Goal: Transaction & Acquisition: Purchase product/service

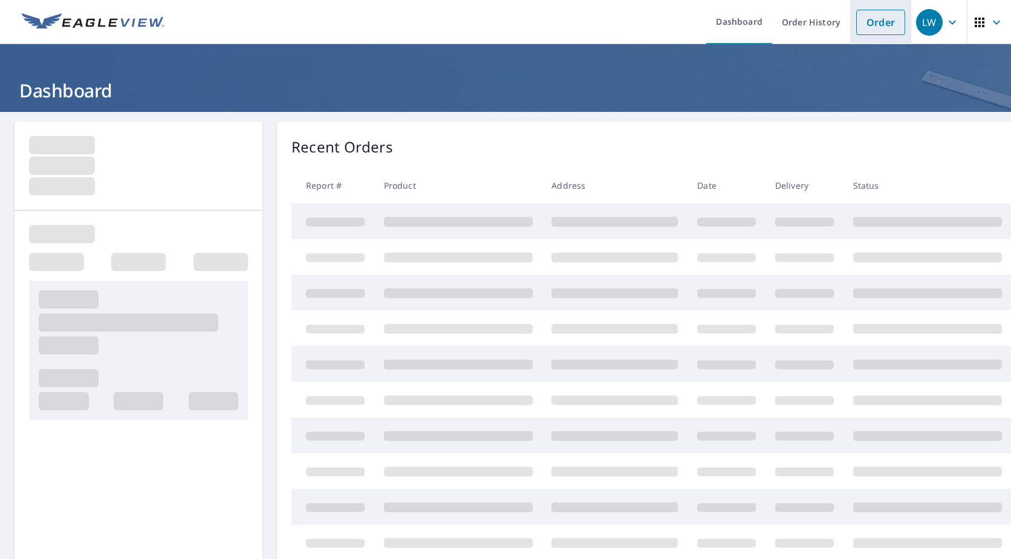
click at [873, 22] on link "Order" at bounding box center [881, 22] width 49 height 25
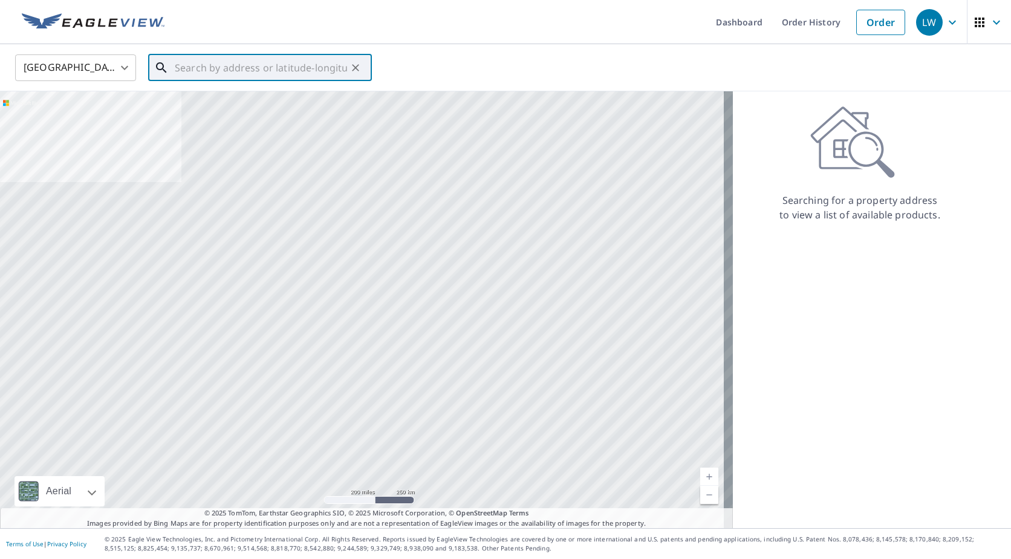
click at [217, 66] on input "text" at bounding box center [261, 68] width 172 height 34
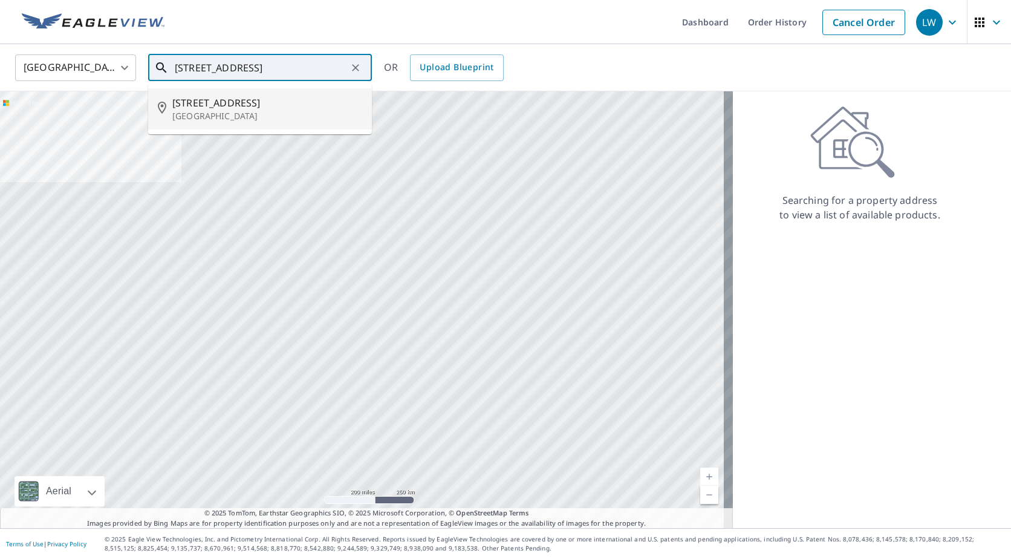
click at [207, 114] on p "[GEOGRAPHIC_DATA]" at bounding box center [267, 116] width 190 height 12
type input "[STREET_ADDRESS]"
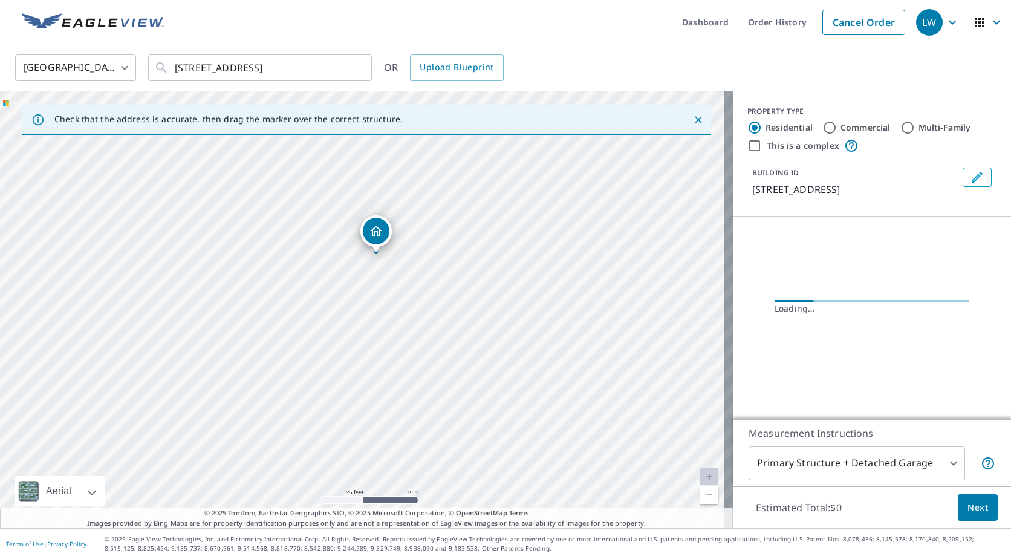
drag, startPoint x: 419, startPoint y: 384, endPoint x: 434, endPoint y: 231, distance: 153.3
click at [434, 231] on div "[STREET_ADDRESS]" at bounding box center [366, 309] width 733 height 437
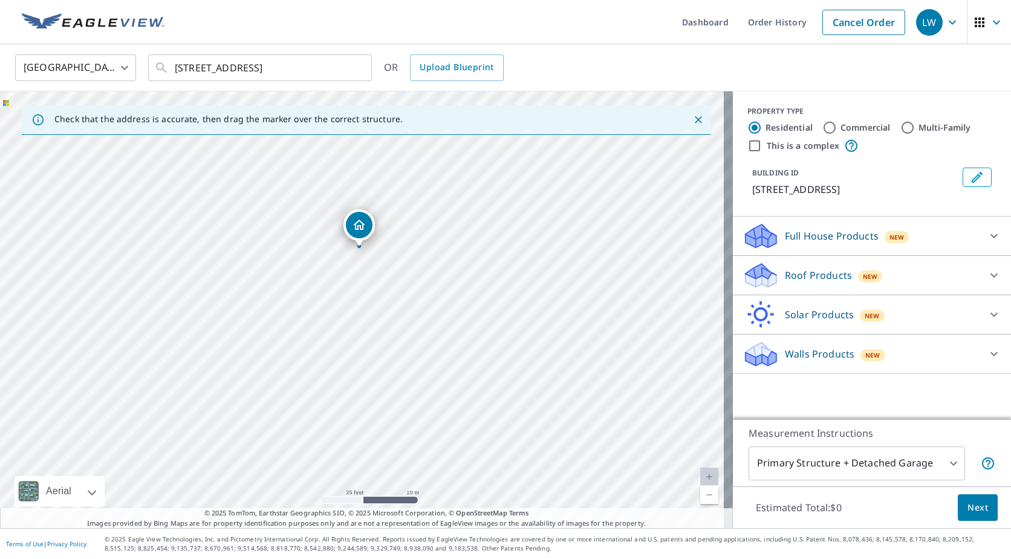
drag, startPoint x: 428, startPoint y: 353, endPoint x: 425, endPoint y: 292, distance: 61.2
click at [425, 292] on div "[STREET_ADDRESS]" at bounding box center [366, 309] width 733 height 437
click at [915, 290] on div "Roof Products New" at bounding box center [861, 275] width 237 height 28
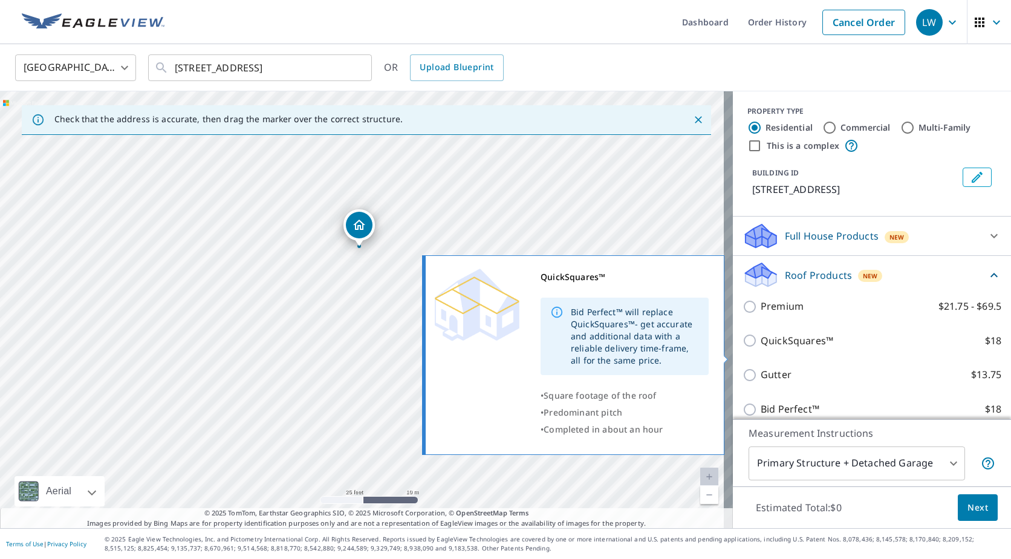
click at [802, 348] on p "QuickSquares™" at bounding box center [797, 340] width 73 height 15
click at [761, 348] on input "QuickSquares™ $18" at bounding box center [752, 340] width 18 height 15
checkbox input "true"
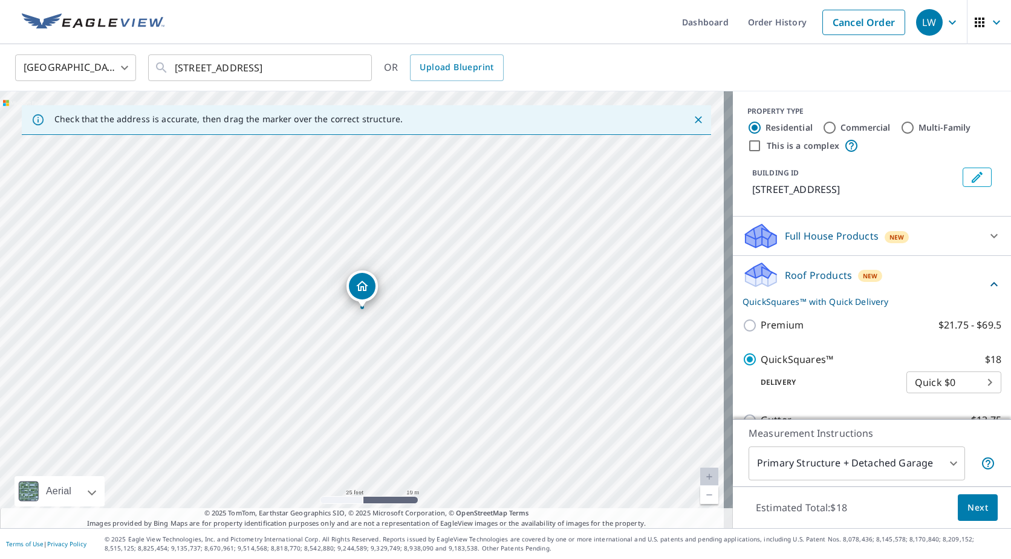
click at [970, 502] on span "Next" at bounding box center [978, 507] width 21 height 15
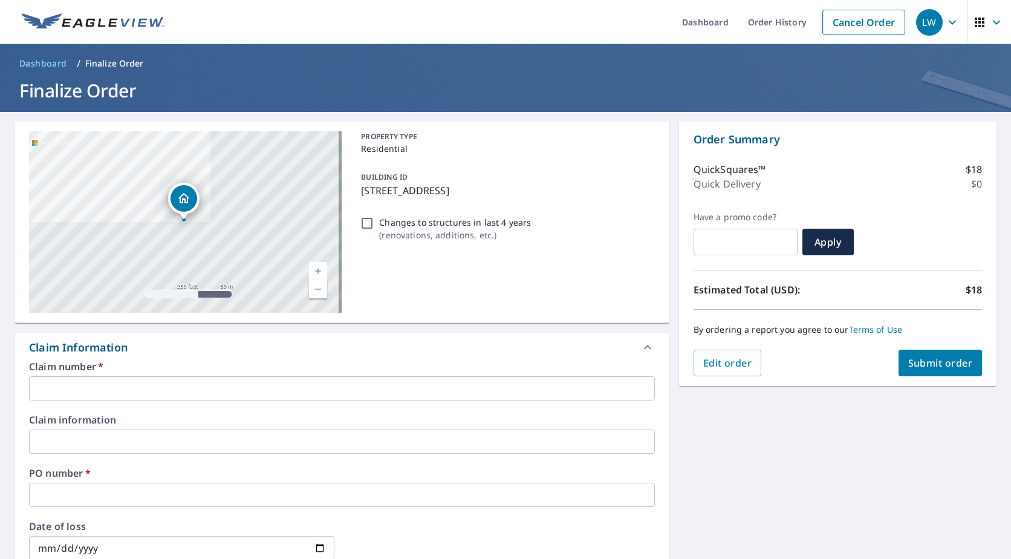
click at [129, 379] on input "text" at bounding box center [342, 388] width 626 height 24
click at [180, 381] on input "1020822" at bounding box center [342, 388] width 626 height 24
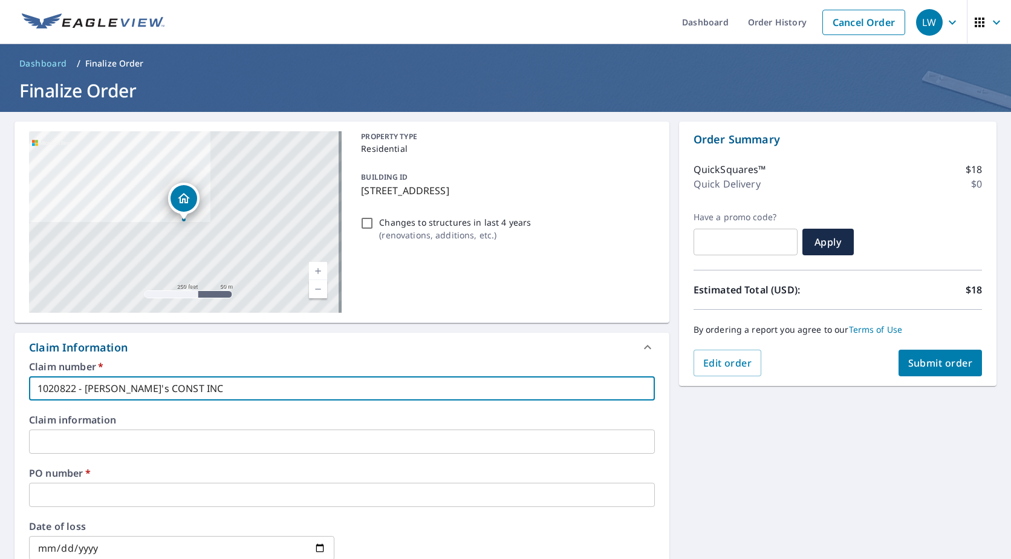
click at [113, 381] on input "1020822 - [PERSON_NAME]'s CONST INC" at bounding box center [342, 388] width 626 height 24
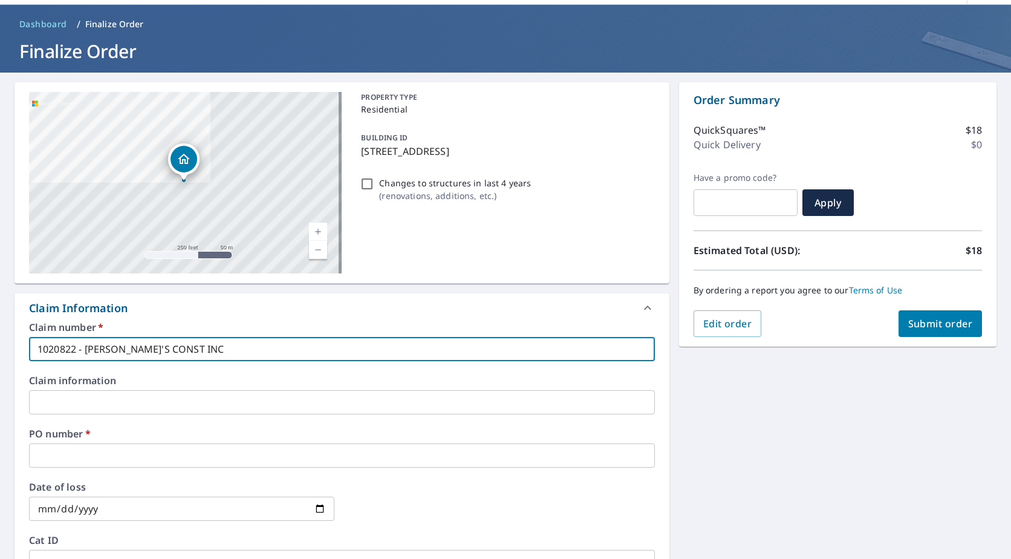
scroll to position [60, 0]
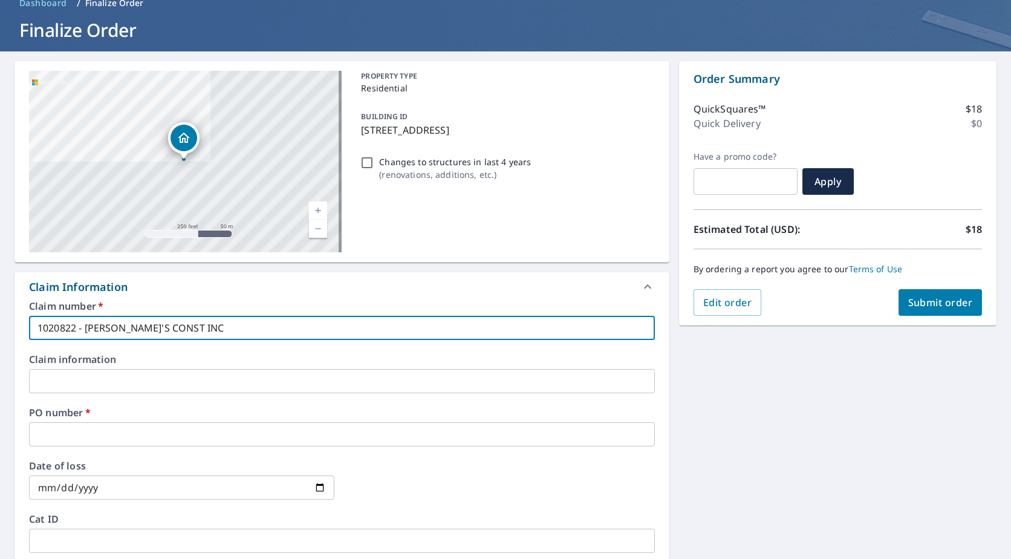
type input "1020822 - [PERSON_NAME]'S CONST INC"
click at [107, 430] on input "text" at bounding box center [342, 434] width 626 height 24
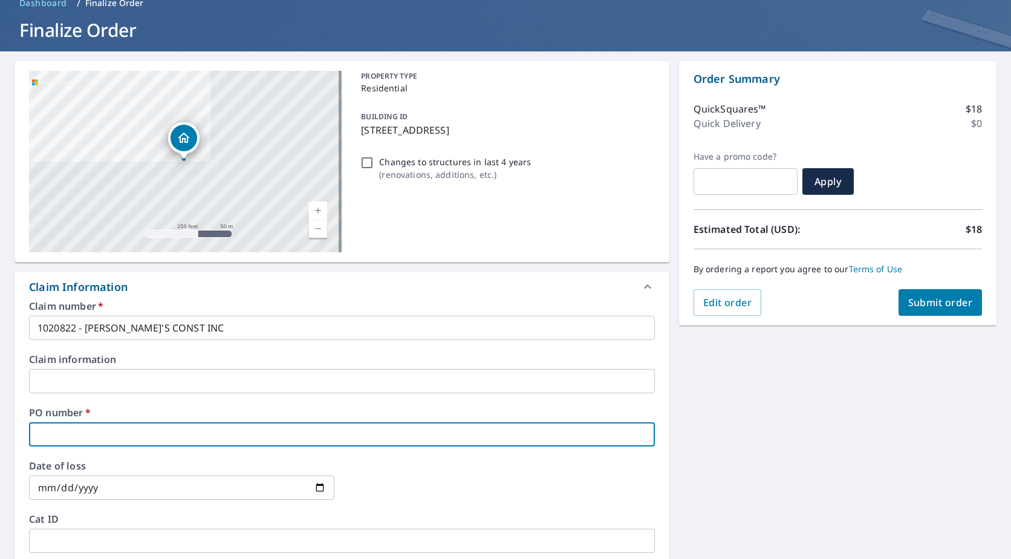
type input "[PERSON_NAME]"
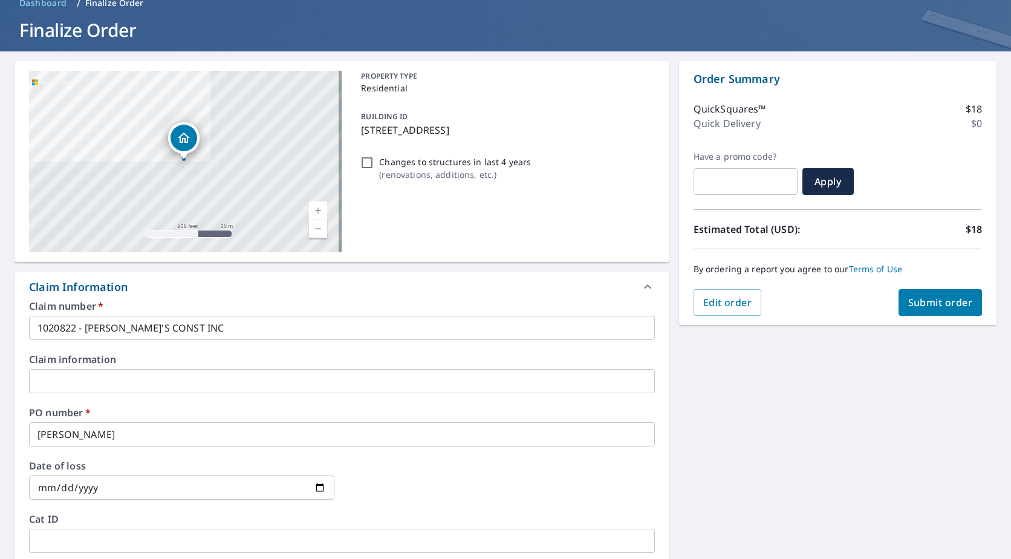
click at [811, 449] on div "[STREET_ADDRESS] A standard road map Aerial A detailed look from above Labels L…" at bounding box center [505, 441] width 1011 height 781
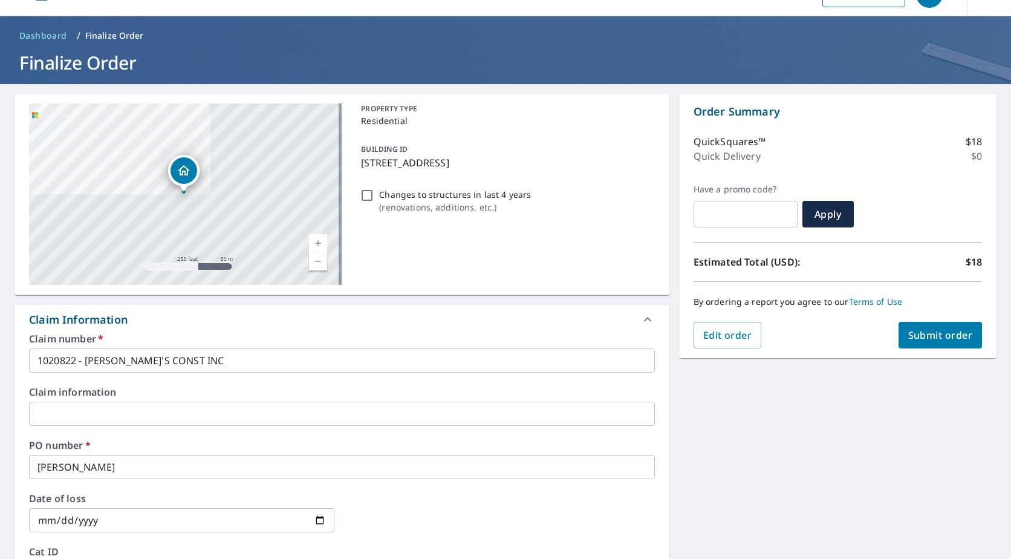
scroll to position [0, 0]
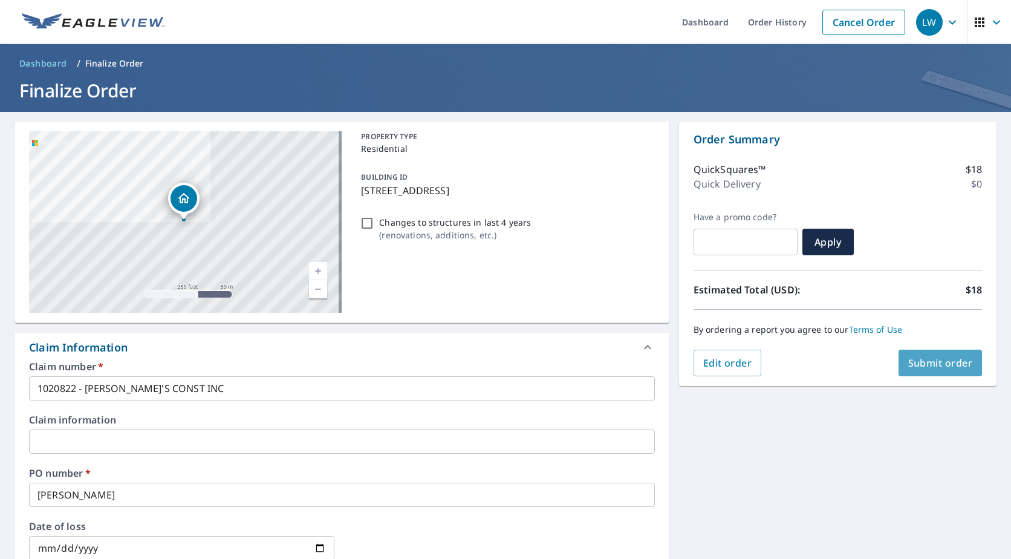
click at [955, 366] on span "Submit order" at bounding box center [941, 362] width 65 height 13
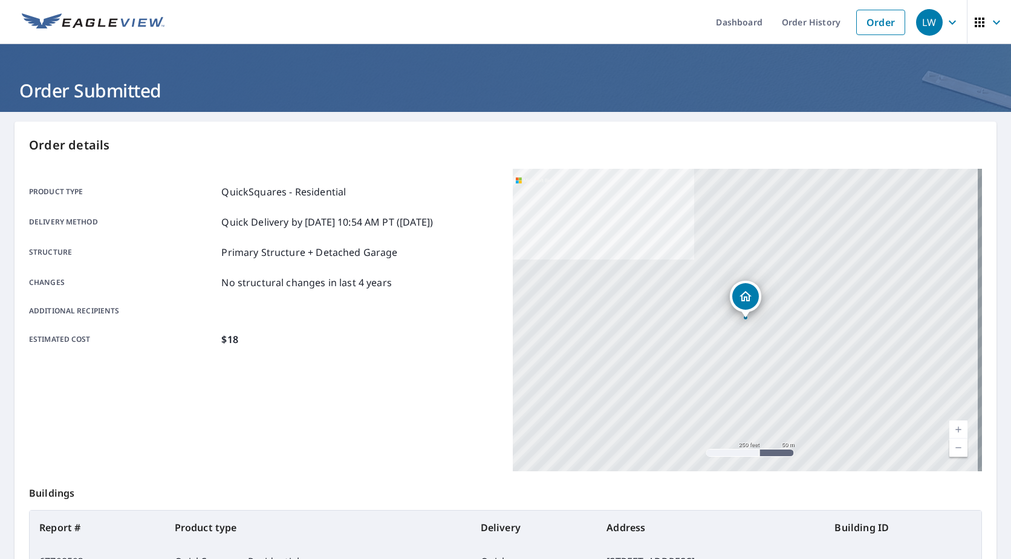
click at [299, 357] on div "Product type QuickSquares - Residential Delivery method Quick Delivery by [DATE…" at bounding box center [263, 266] width 469 height 194
click at [198, 153] on p "Order details" at bounding box center [505, 145] width 953 height 18
